Goal: Information Seeking & Learning: Learn about a topic

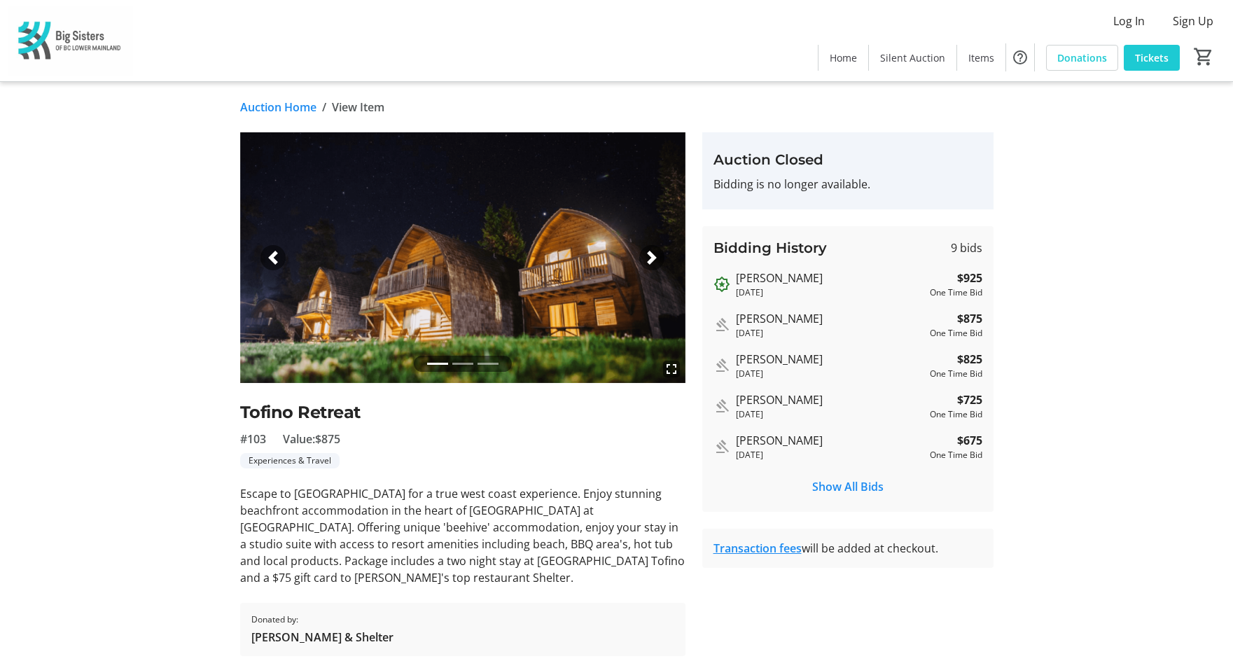
click at [281, 108] on link "Auction Home" at bounding box center [278, 107] width 76 height 17
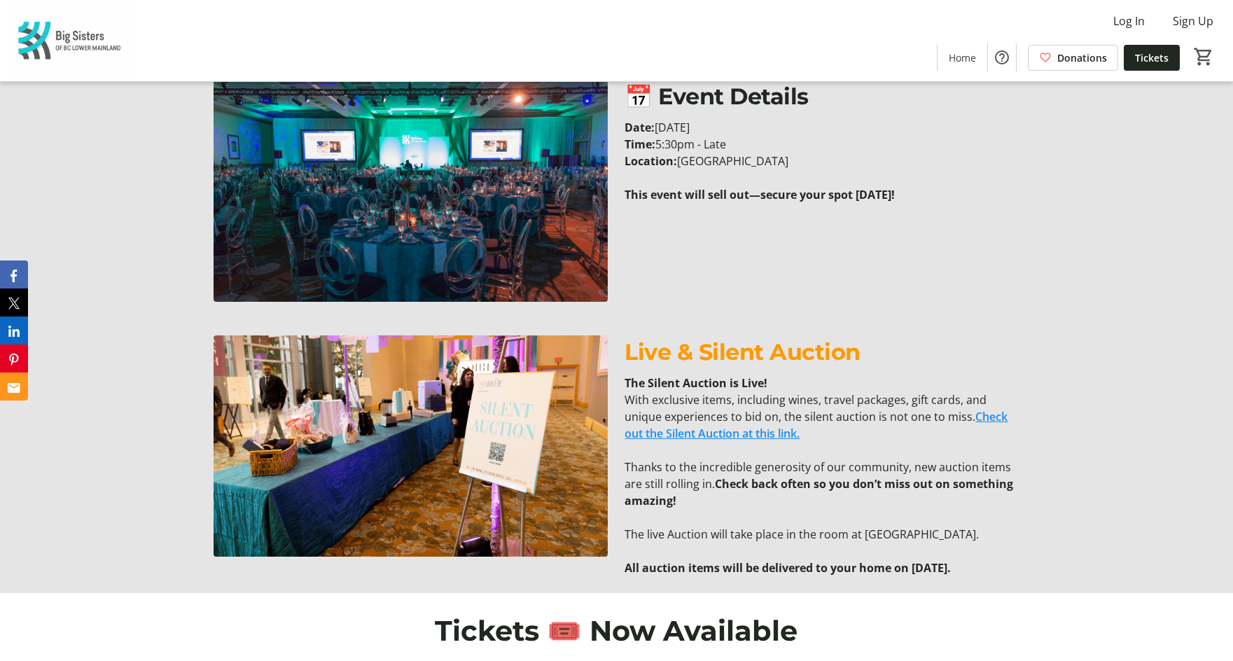
scroll to position [868, 0]
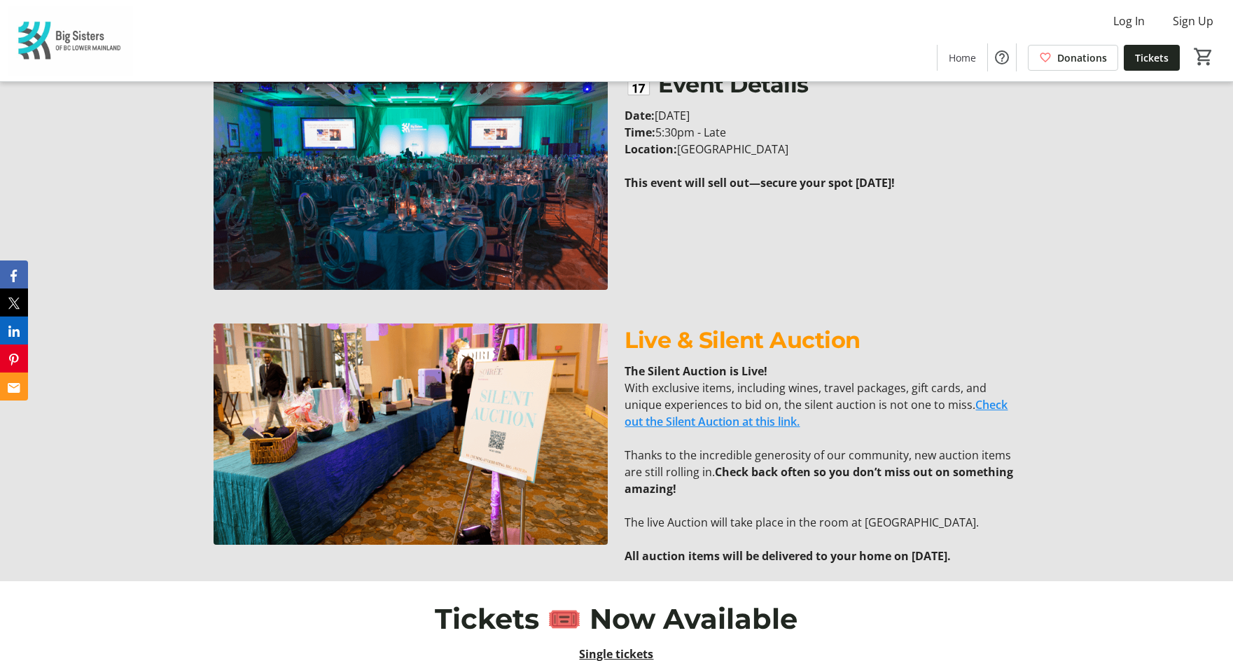
click at [796, 429] on link "Check out the Silent Auction at this link." at bounding box center [816, 413] width 383 height 32
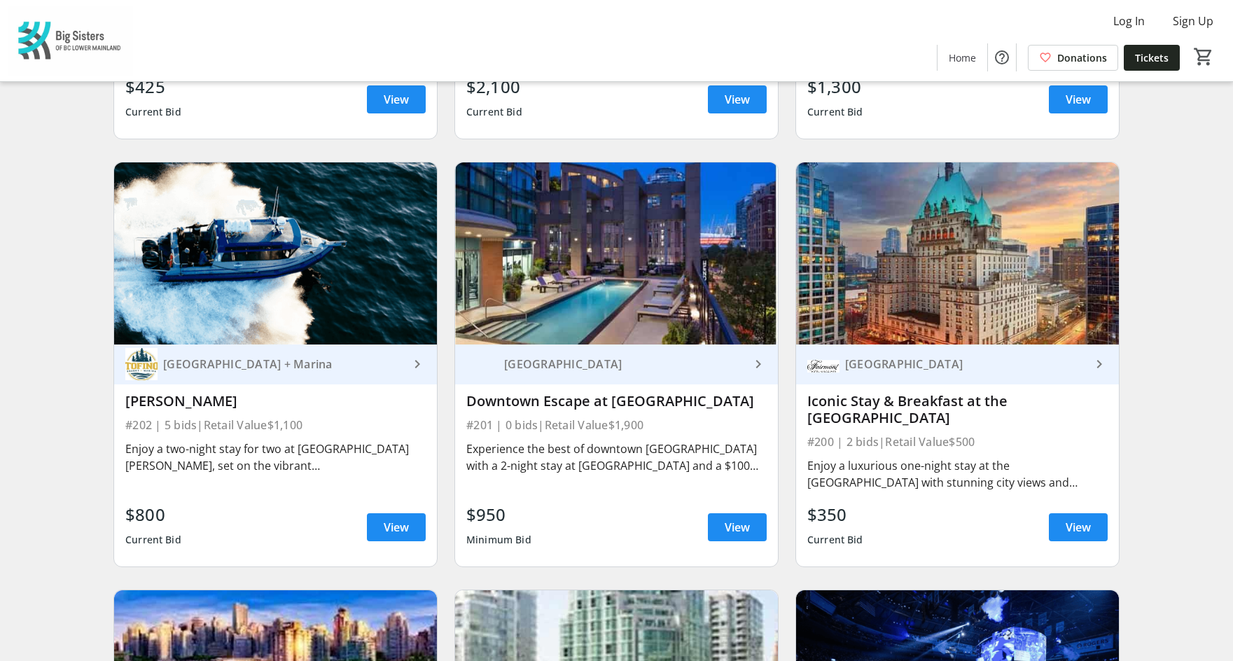
scroll to position [476, 0]
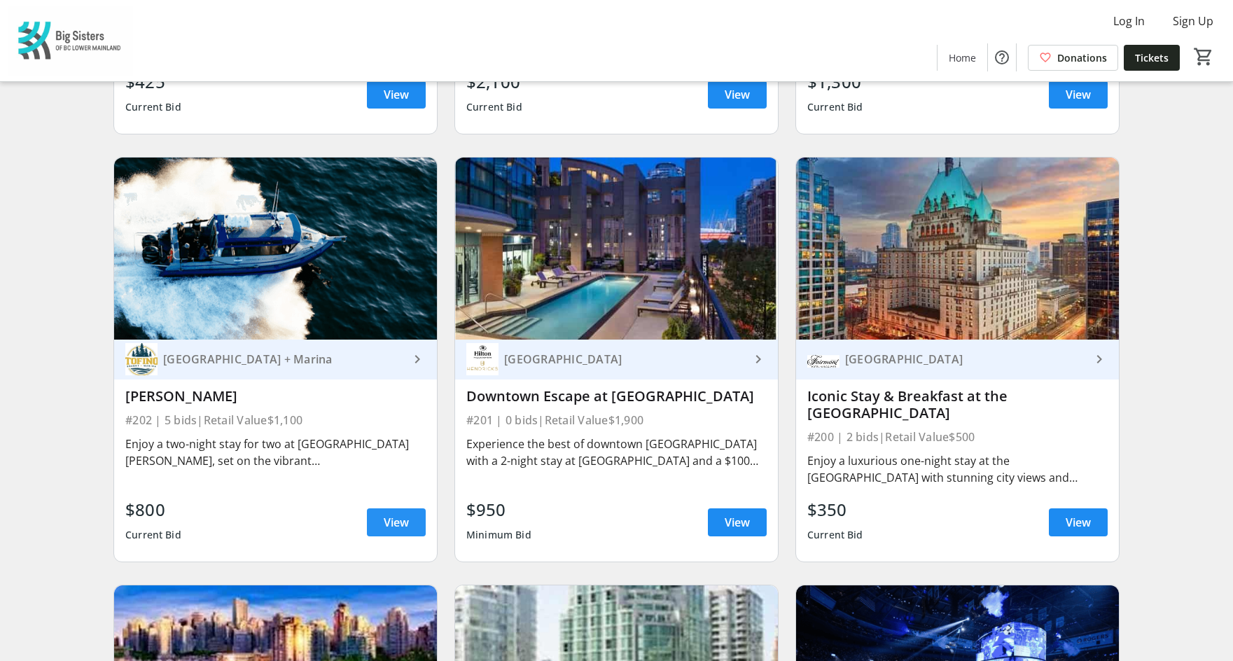
click at [385, 514] on span "View" at bounding box center [396, 522] width 25 height 17
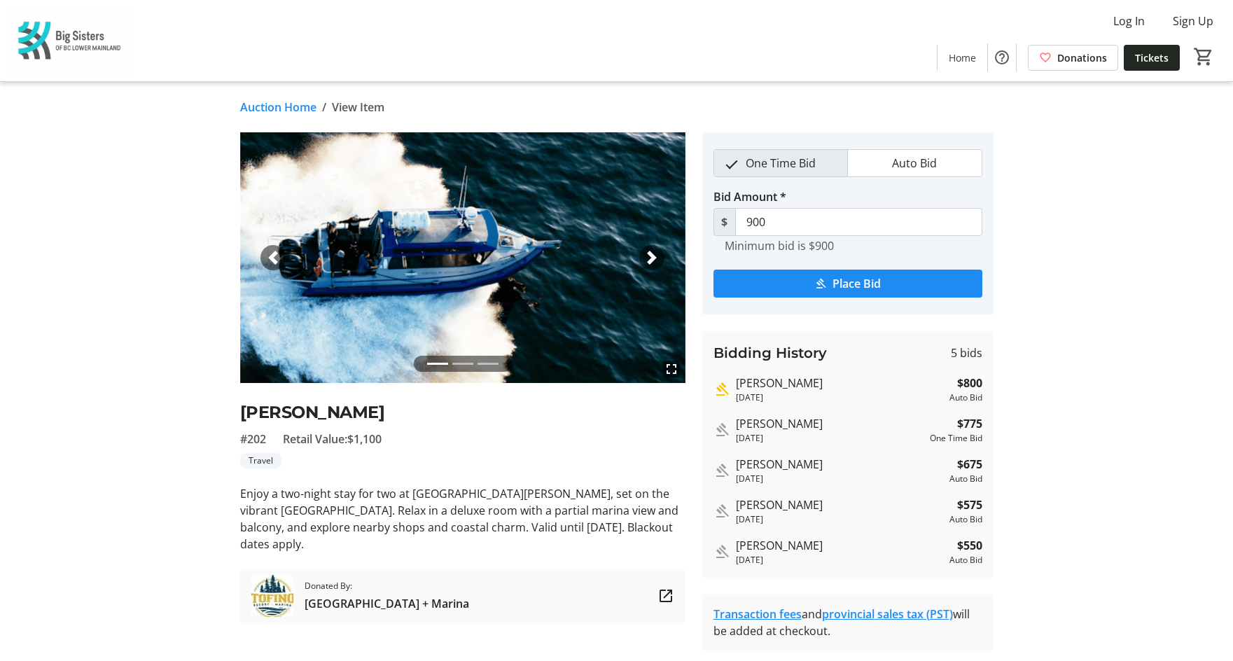
click at [658, 257] on span "button" at bounding box center [652, 258] width 14 height 14
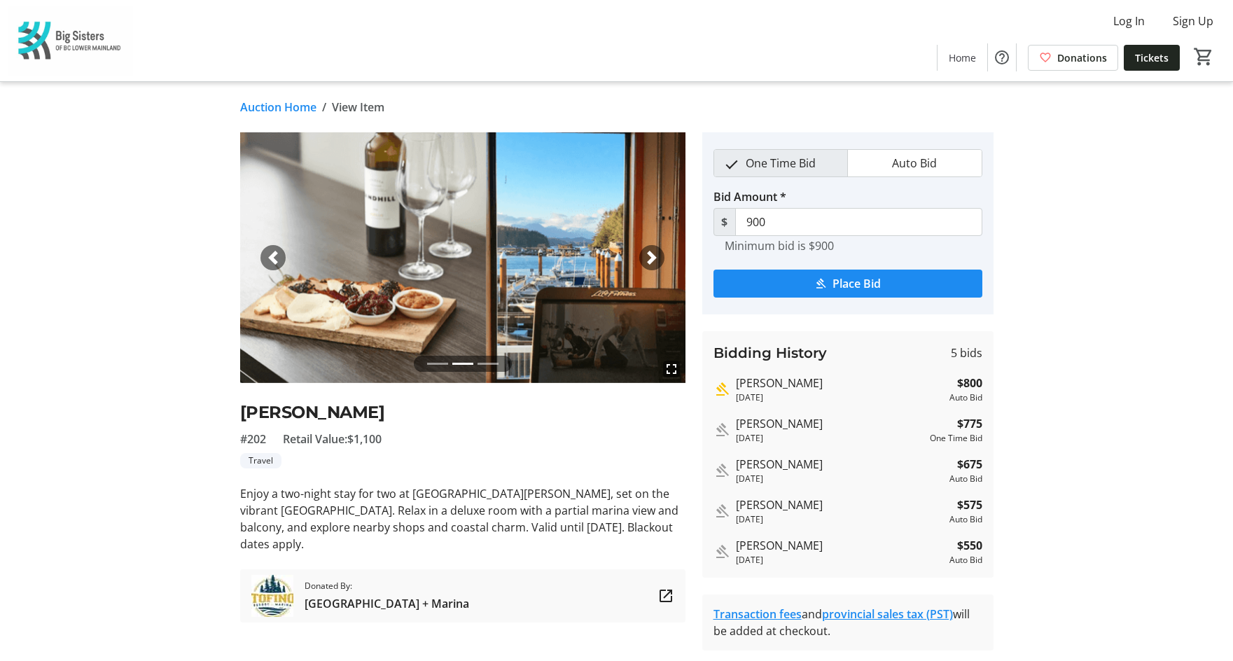
click at [658, 257] on span "button" at bounding box center [652, 258] width 14 height 14
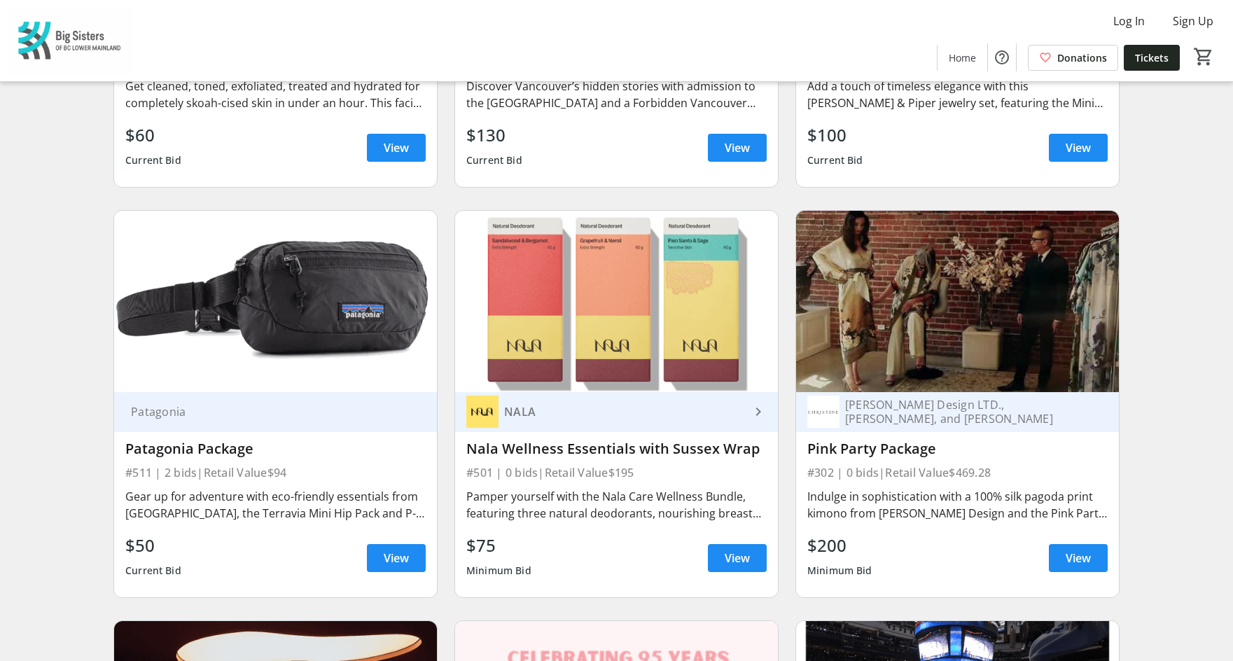
scroll to position [4169, 0]
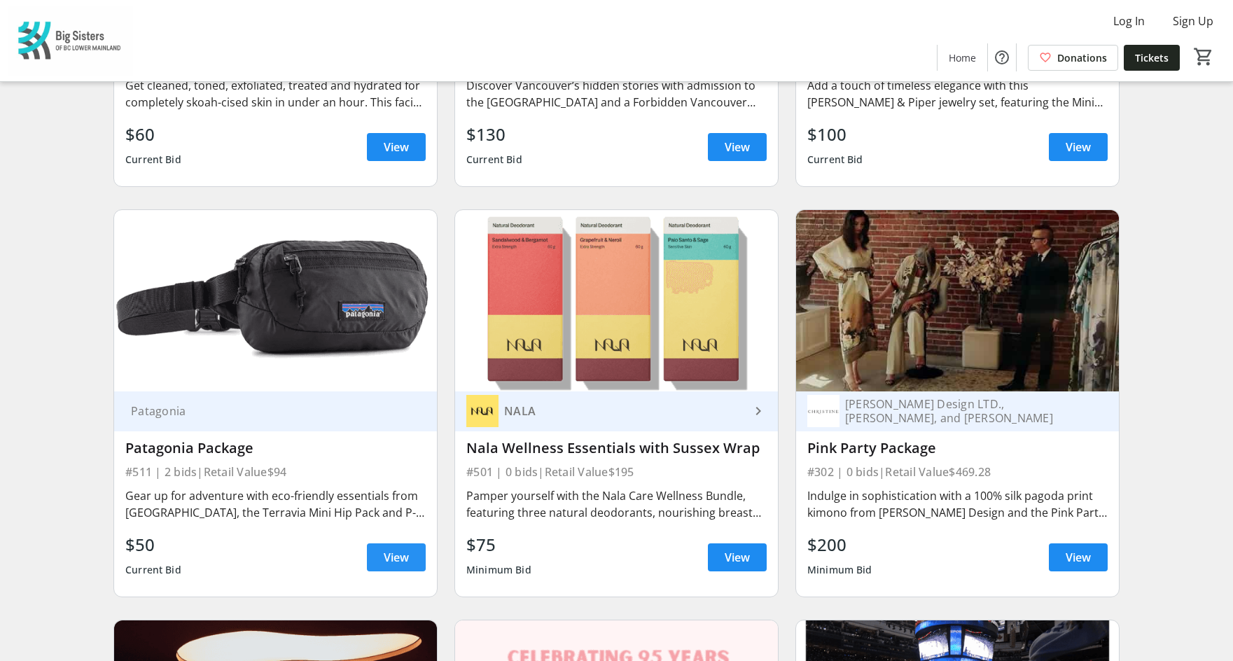
click at [386, 566] on span "View" at bounding box center [396, 557] width 25 height 17
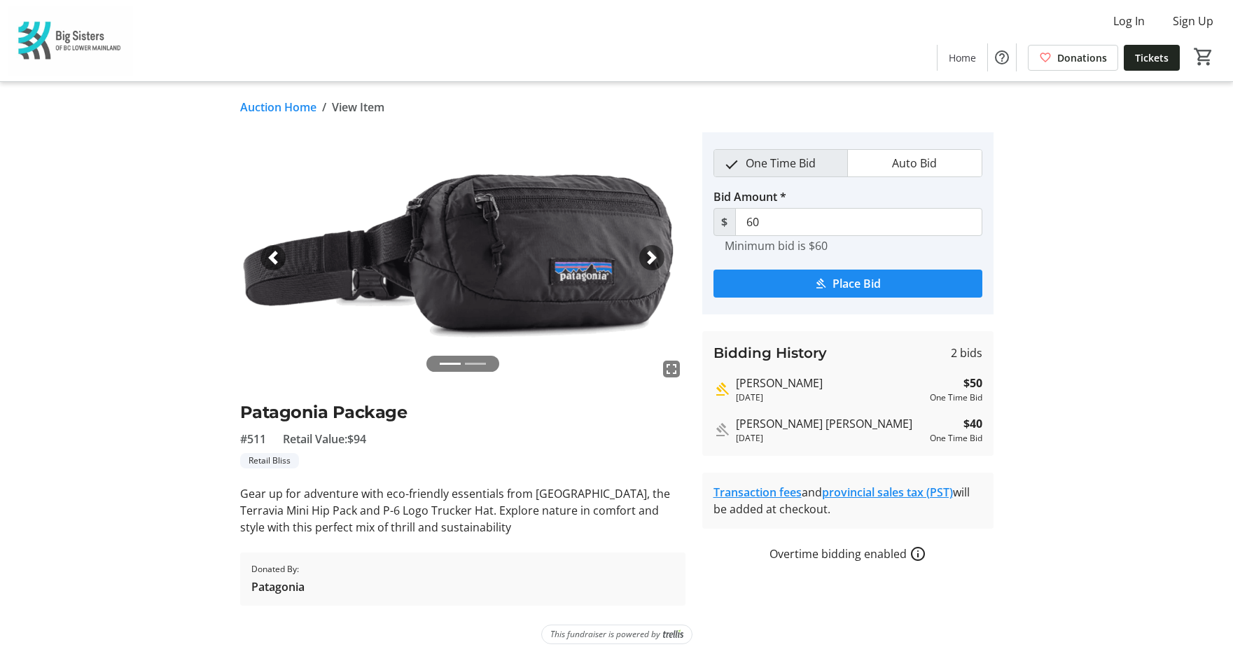
click at [651, 262] on span "button" at bounding box center [652, 258] width 14 height 14
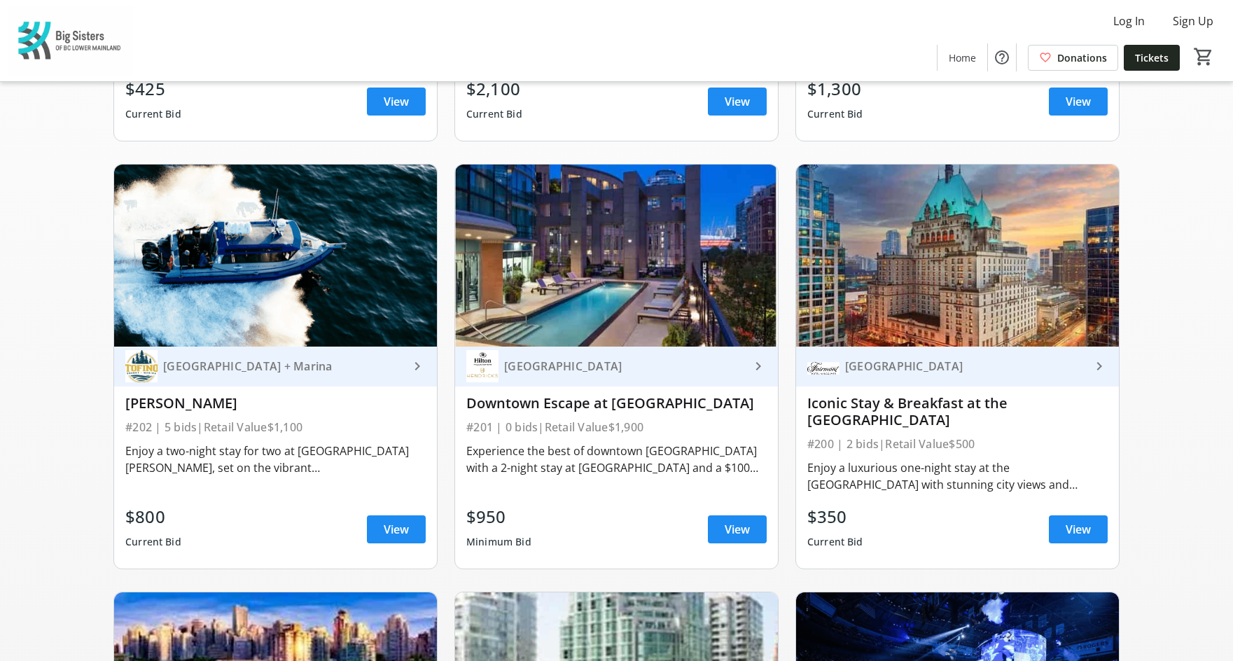
scroll to position [469, 0]
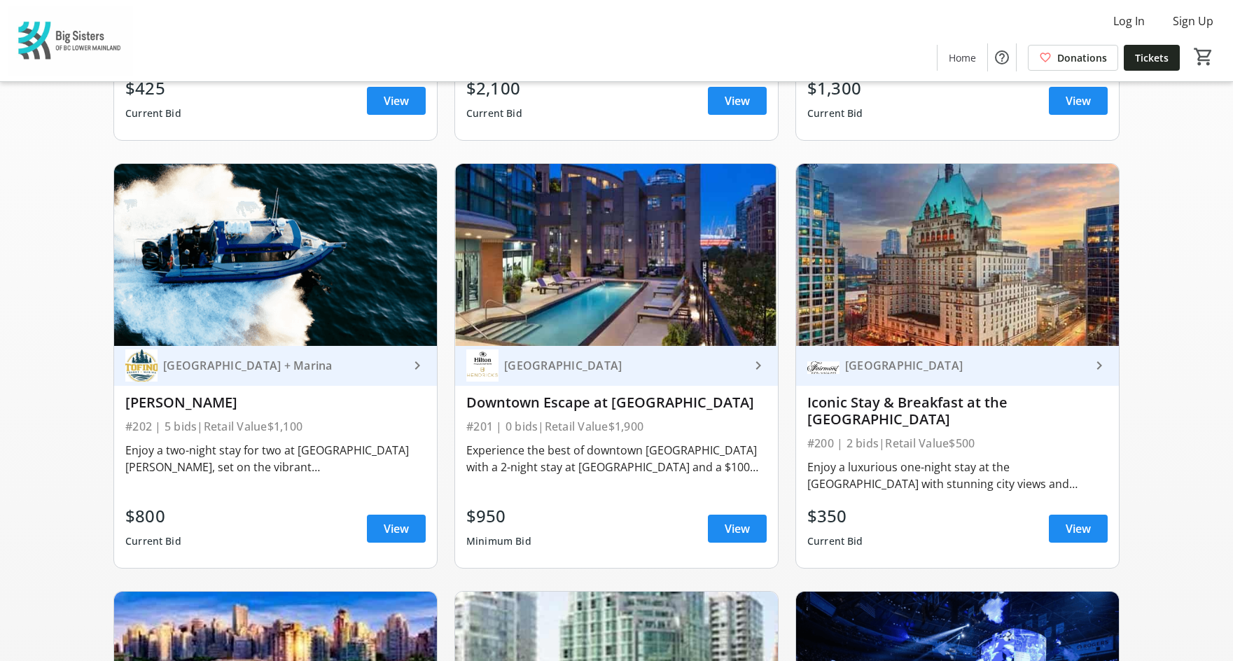
click at [555, 410] on div "Downtown Escape at Hilton Vancouver" at bounding box center [616, 402] width 300 height 17
click at [571, 466] on div "Experience the best of downtown Vancouver with a 2-night stay at Hilton Vancouv…" at bounding box center [616, 459] width 300 height 34
click at [708, 369] on div "Hilton Vancouver Downtown" at bounding box center [624, 366] width 251 height 14
click at [665, 513] on div "$950 Minimum Bid View" at bounding box center [616, 529] width 300 height 50
click at [741, 523] on span "View" at bounding box center [737, 528] width 25 height 17
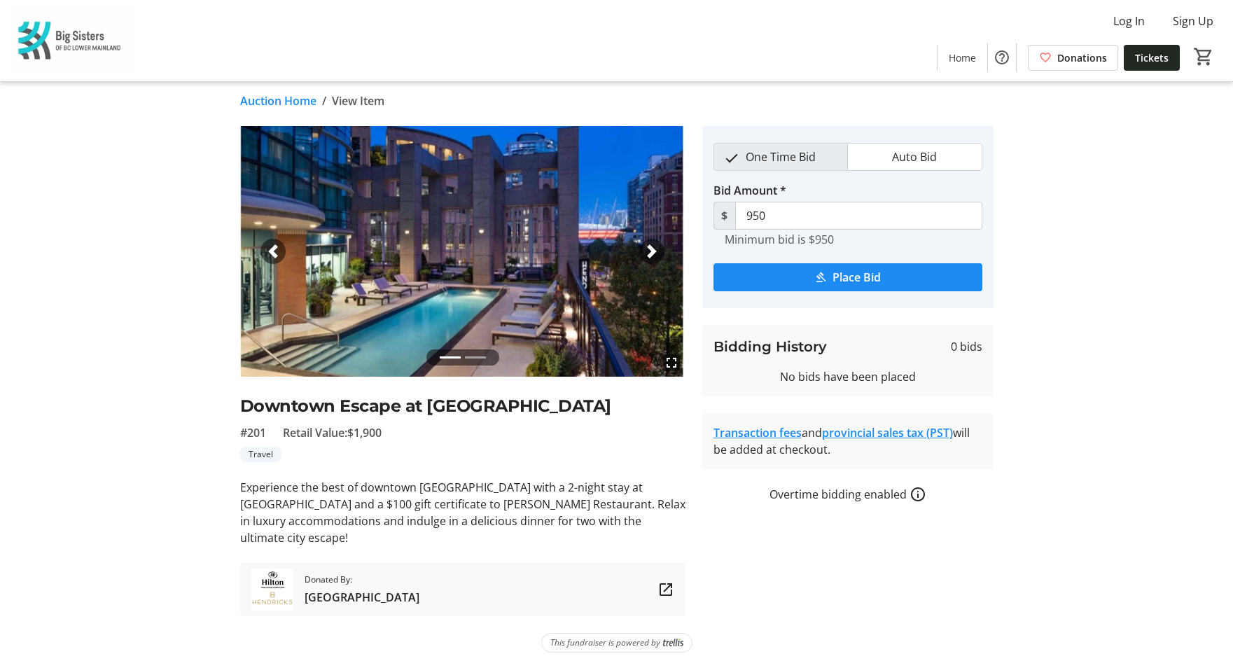
scroll to position [4, 0]
